Goal: Check status: Check status

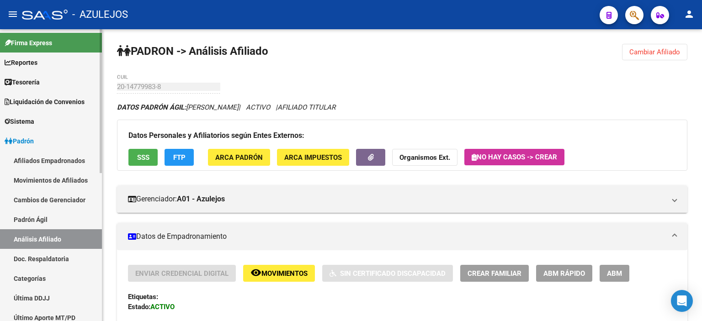
click at [34, 217] on link "Padrón Ágil" at bounding box center [51, 220] width 102 height 20
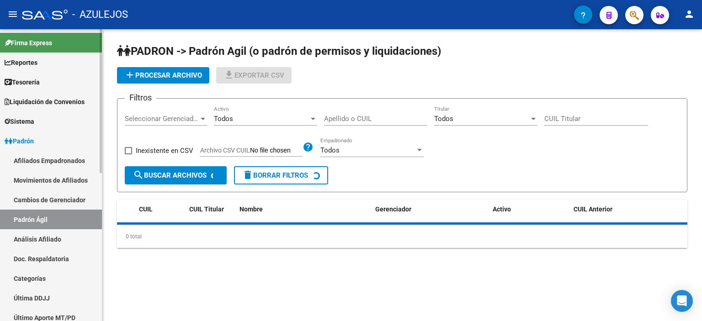
click at [40, 239] on link "Análisis Afiliado" at bounding box center [51, 239] width 102 height 20
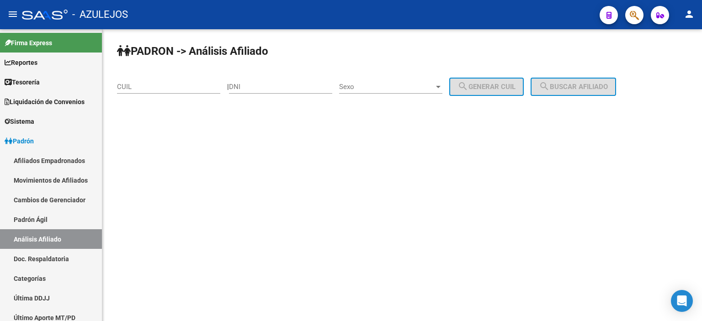
click at [261, 88] on input "DNI" at bounding box center [280, 87] width 103 height 8
type input "51051883"
click at [420, 78] on div "Sexo Sexo" at bounding box center [390, 84] width 103 height 20
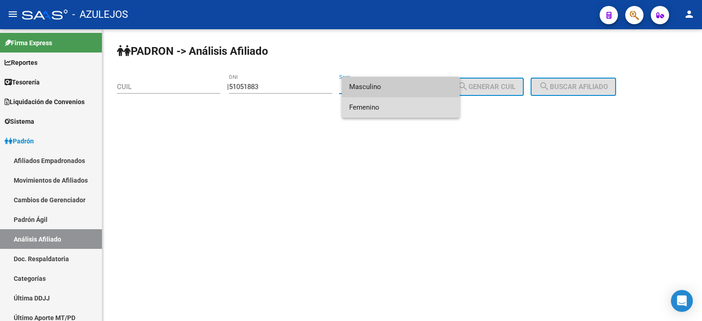
click at [416, 105] on span "Femenino" at bounding box center [400, 107] width 103 height 21
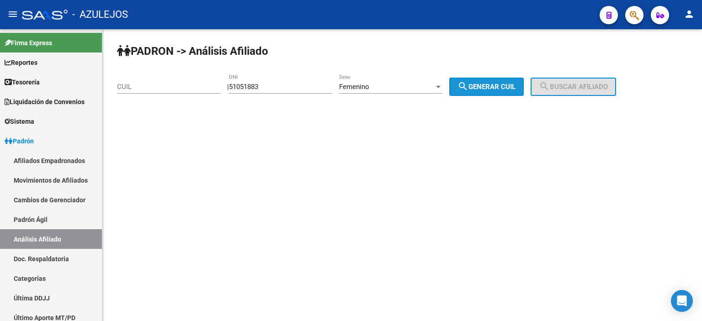
drag, startPoint x: 473, startPoint y: 87, endPoint x: 608, endPoint y: 92, distance: 134.9
click at [468, 87] on mat-icon "search" at bounding box center [462, 86] width 11 height 11
type input "27-51051883-2"
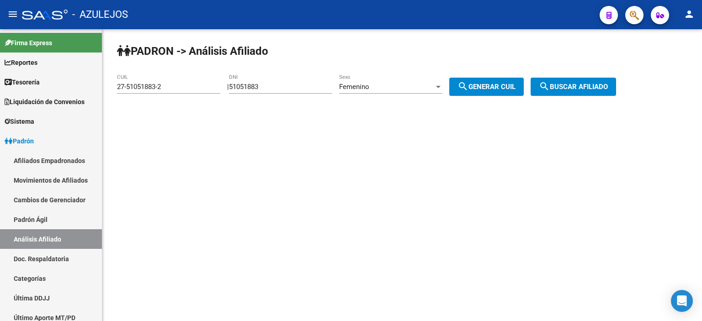
click at [612, 92] on button "search Buscar afiliado" at bounding box center [572, 87] width 85 height 18
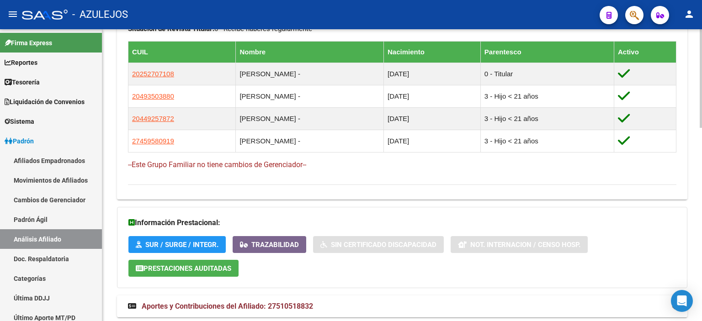
scroll to position [572, 0]
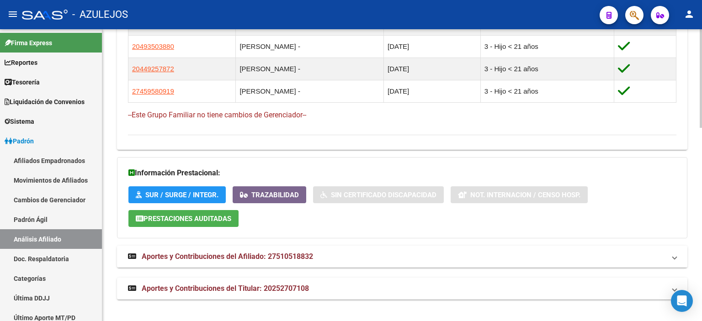
click at [232, 257] on span "Aportes y Contribuciones del Afiliado: 27510518832" at bounding box center [227, 256] width 171 height 9
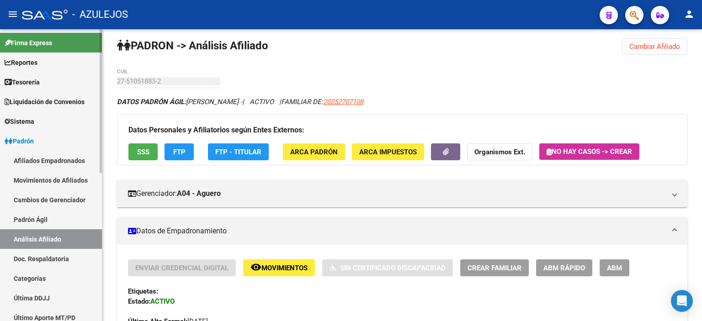
scroll to position [0, 0]
